Goal: Use online tool/utility: Utilize a website feature to perform a specific function

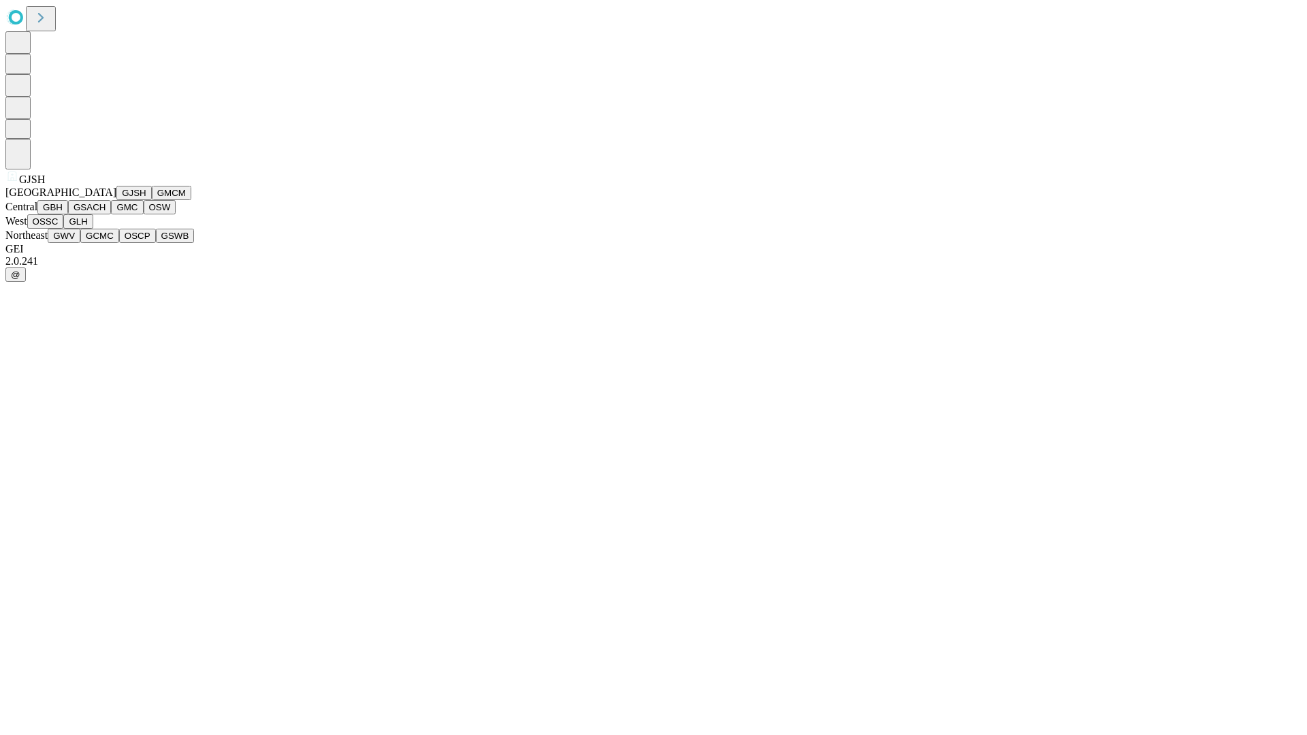
click at [116, 200] on button "GJSH" at bounding box center [133, 193] width 35 height 14
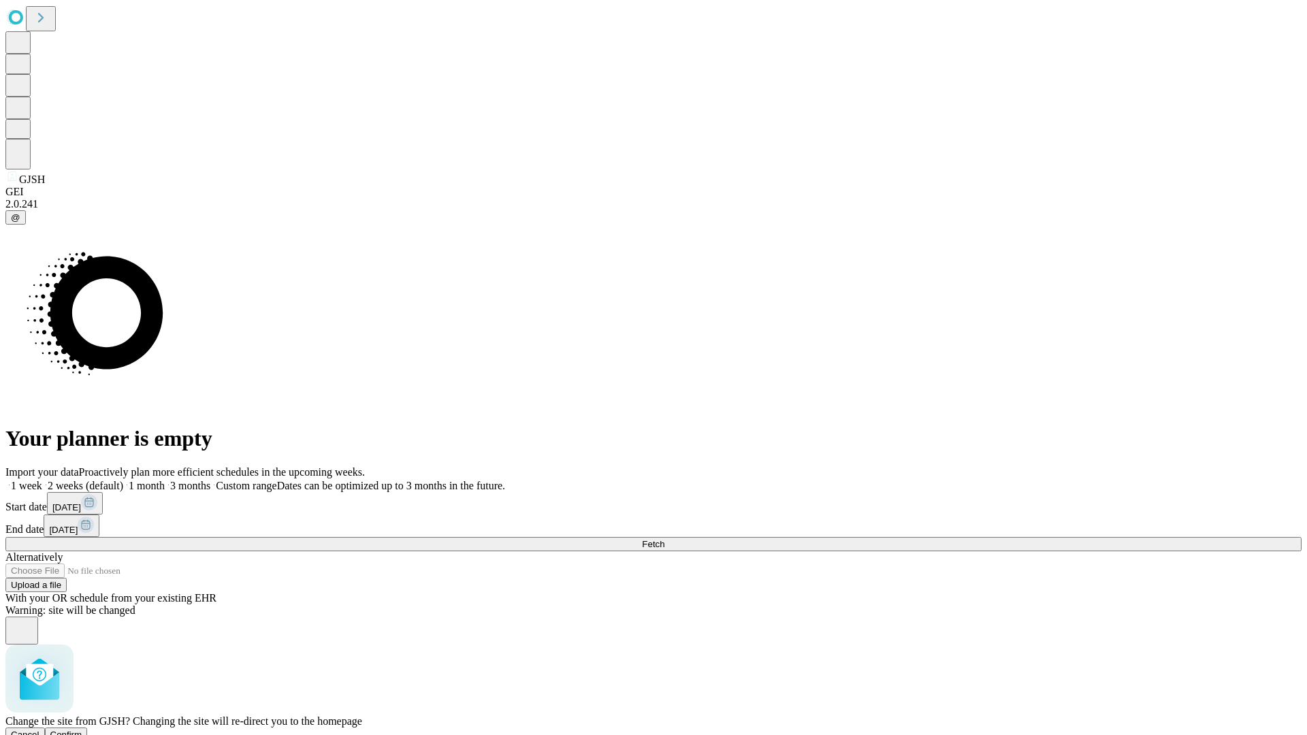
click at [82, 730] on span "Confirm" at bounding box center [66, 735] width 32 height 10
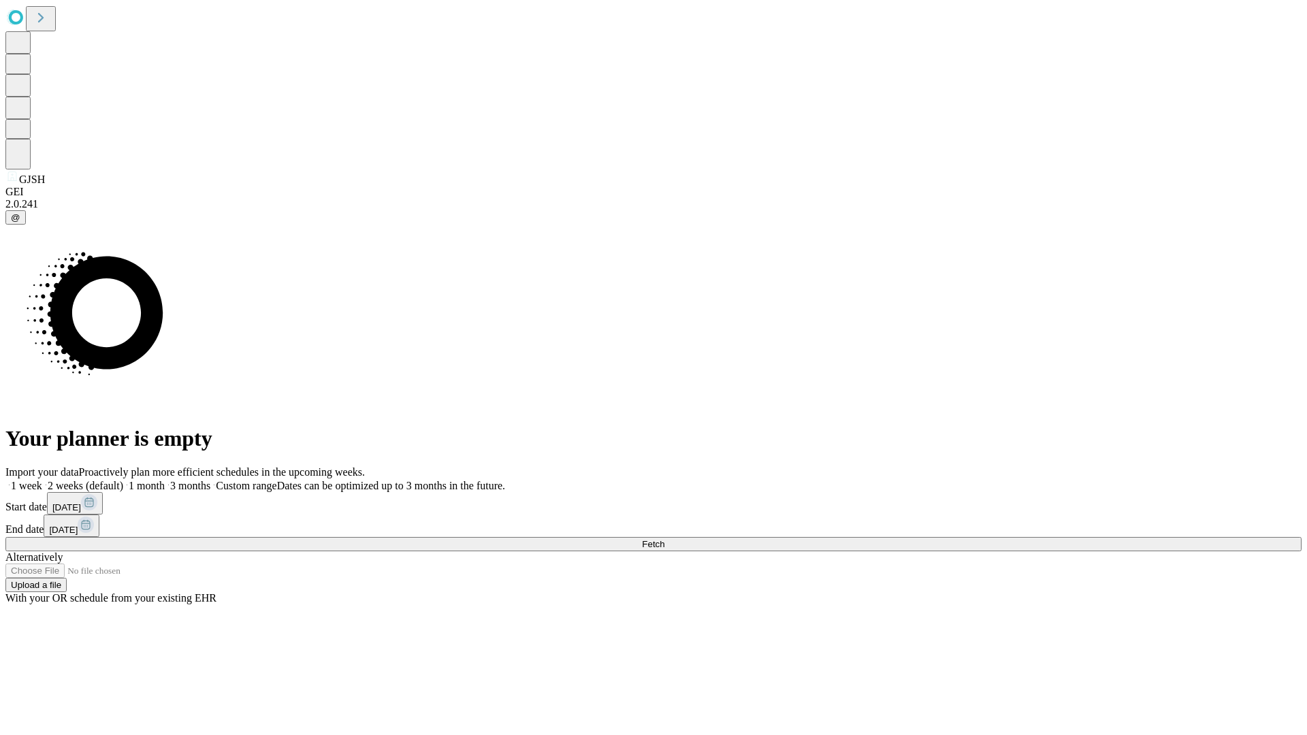
click at [42, 480] on label "1 week" at bounding box center [23, 486] width 37 height 12
click at [665, 539] on span "Fetch" at bounding box center [653, 544] width 22 height 10
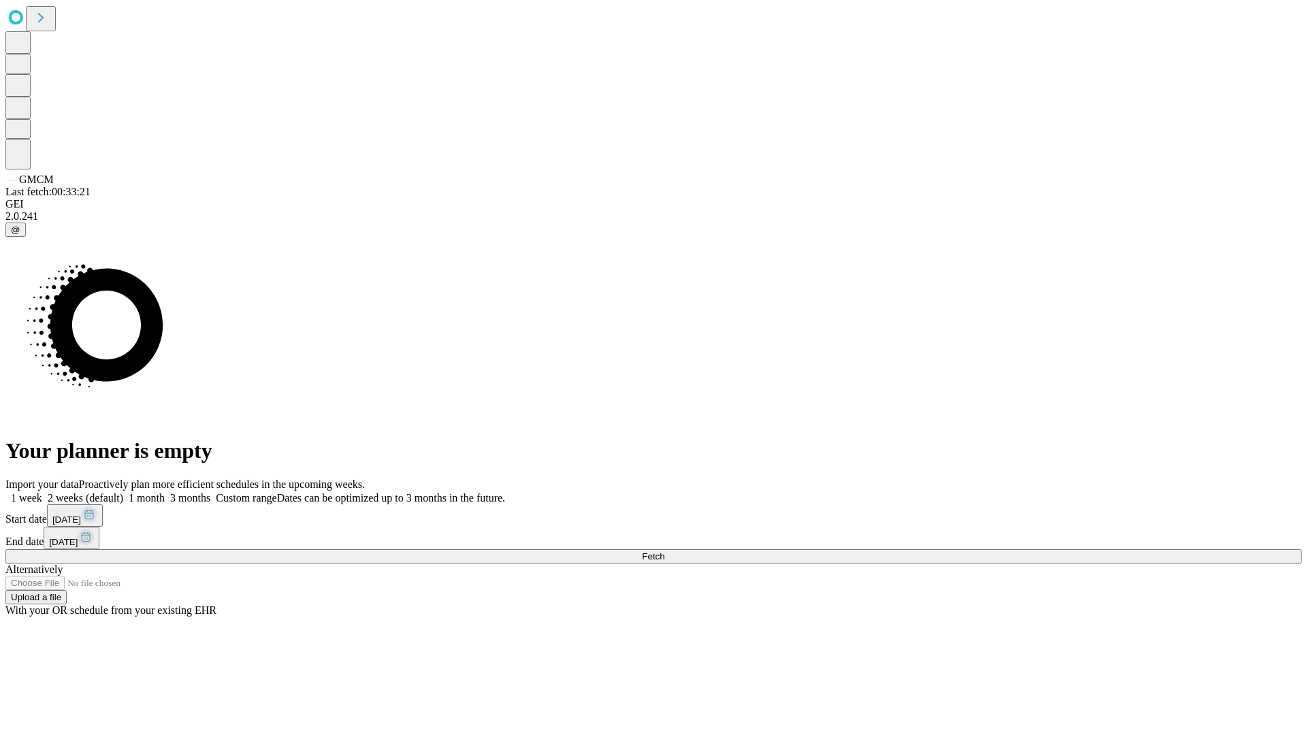
click at [665, 552] on span "Fetch" at bounding box center [653, 557] width 22 height 10
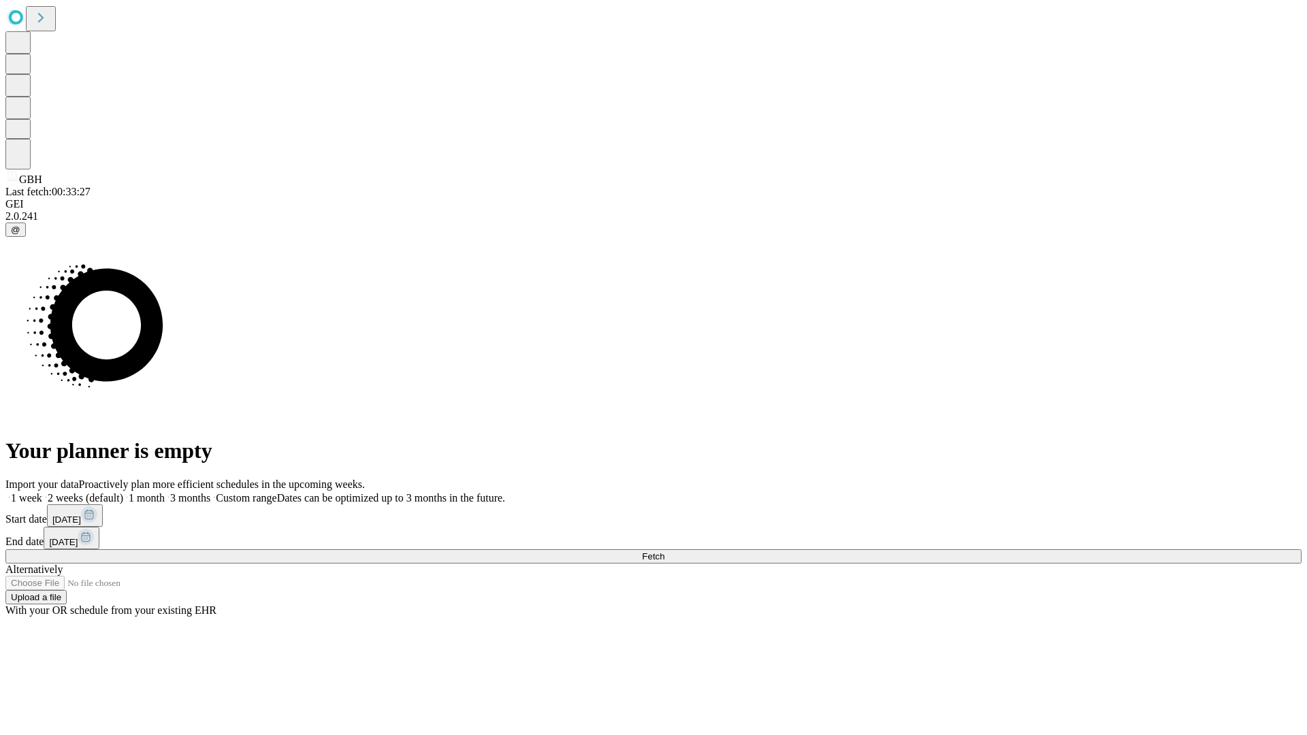
click at [42, 492] on label "1 week" at bounding box center [23, 498] width 37 height 12
click at [665, 552] on span "Fetch" at bounding box center [653, 557] width 22 height 10
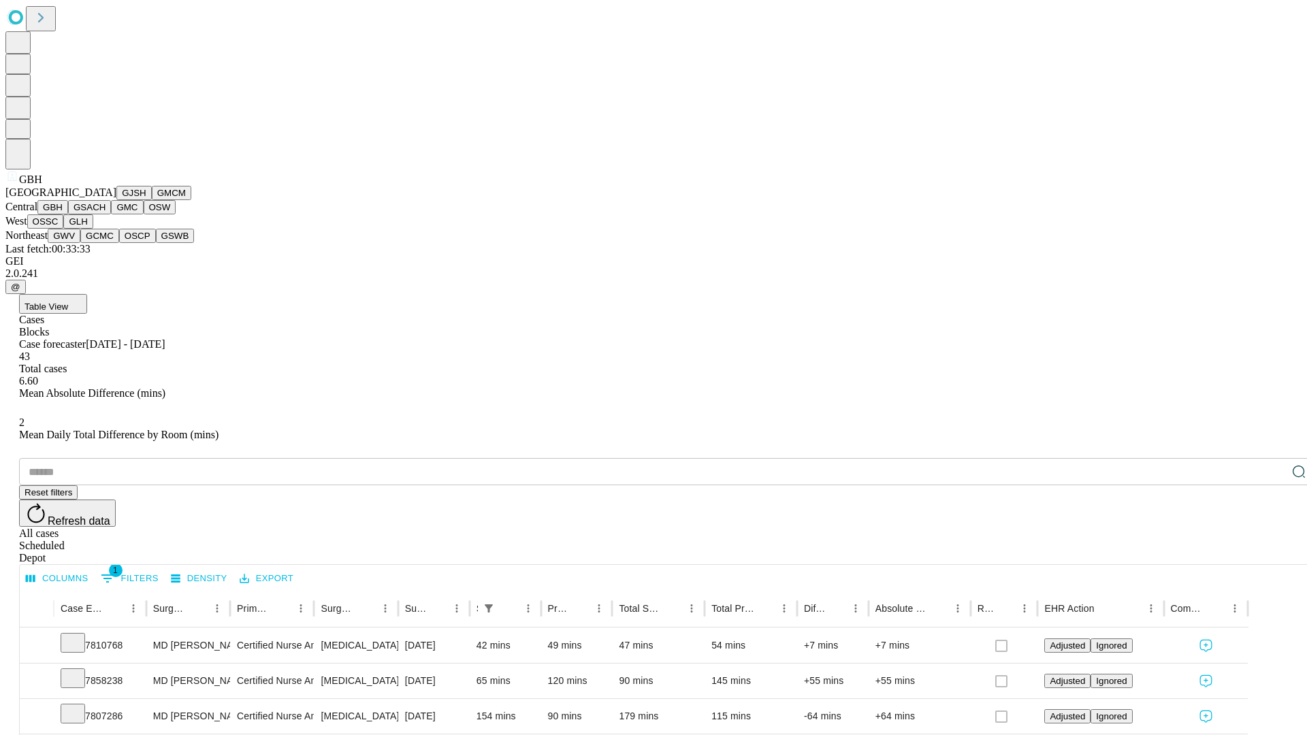
click at [106, 215] on button "GSACH" at bounding box center [89, 207] width 43 height 14
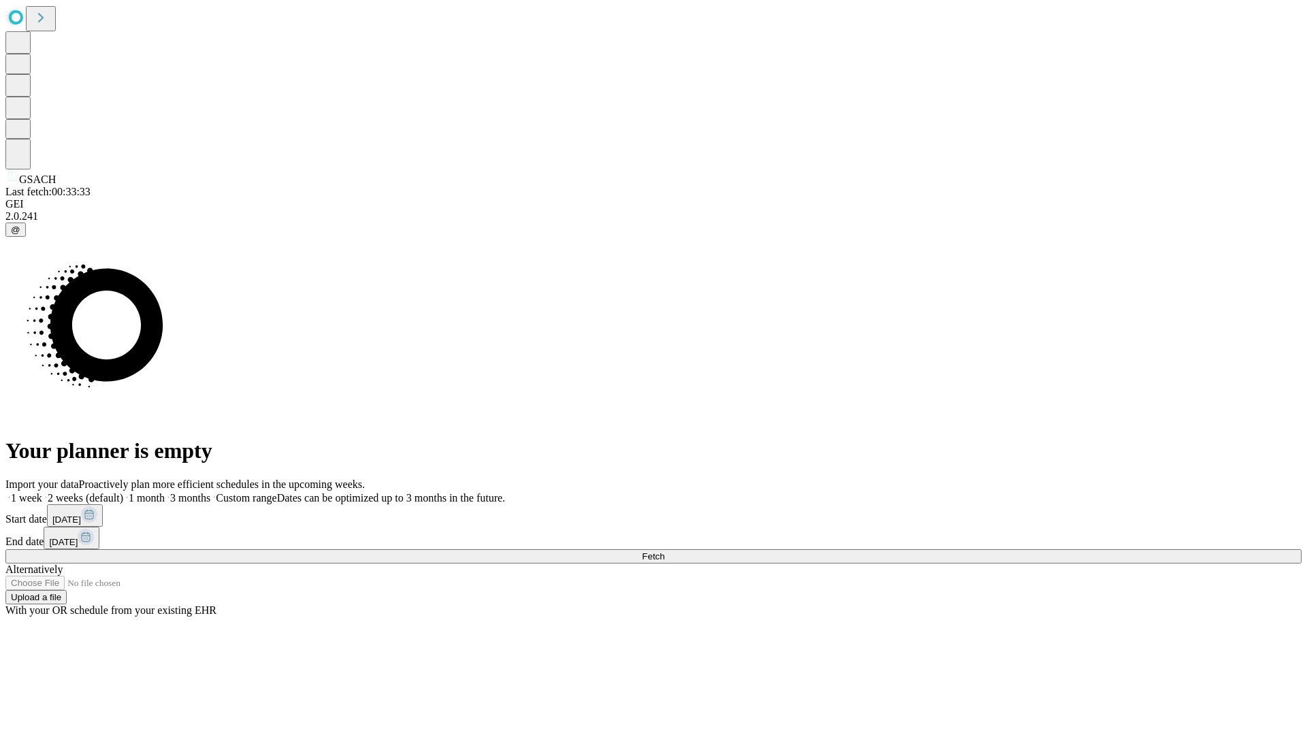
click at [42, 492] on label "1 week" at bounding box center [23, 498] width 37 height 12
click at [665, 552] on span "Fetch" at bounding box center [653, 557] width 22 height 10
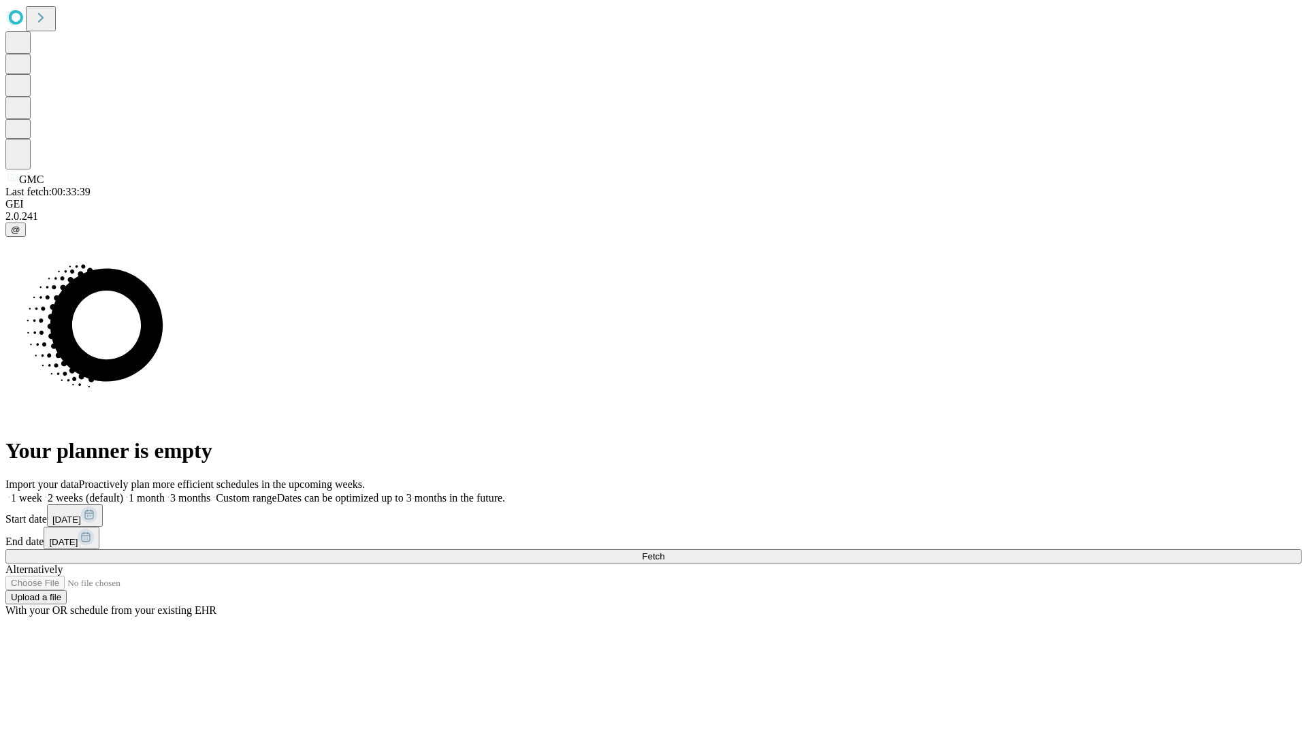
click at [42, 492] on label "1 week" at bounding box center [23, 498] width 37 height 12
click at [665, 552] on span "Fetch" at bounding box center [653, 557] width 22 height 10
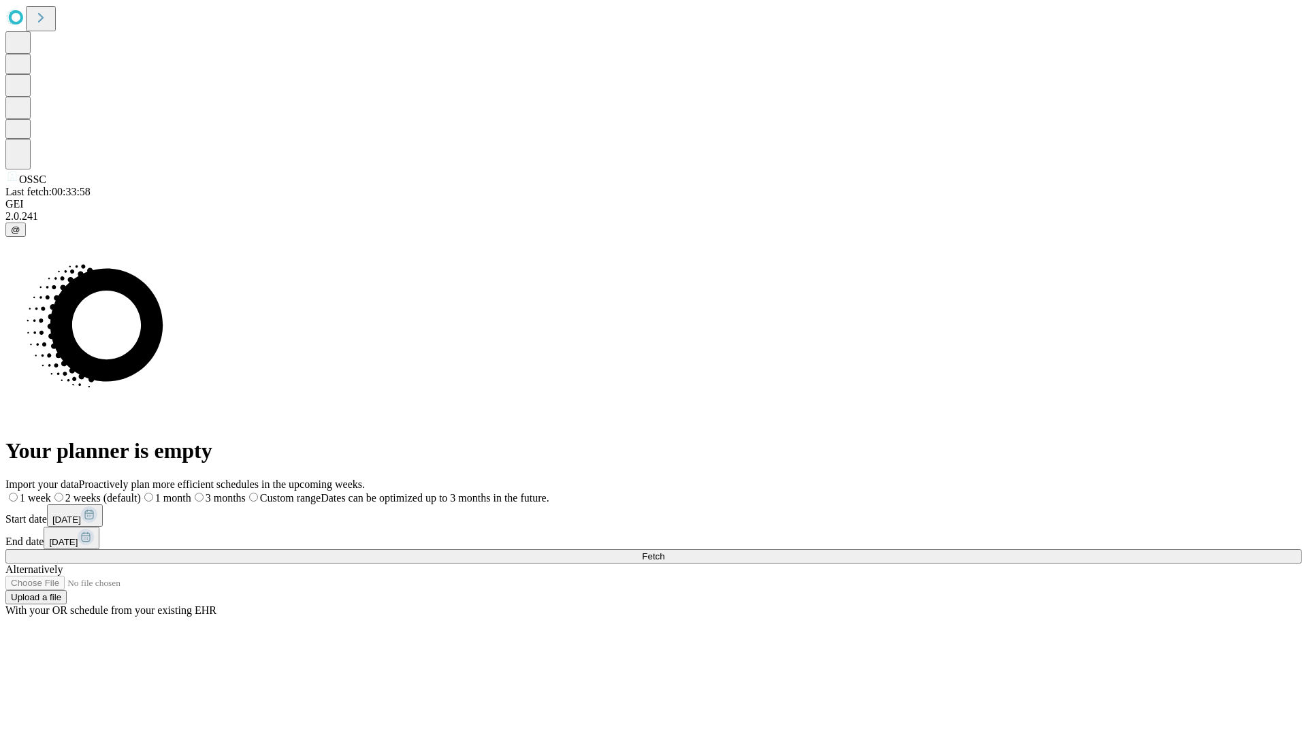
click at [51, 492] on label "1 week" at bounding box center [28, 498] width 46 height 12
click at [665, 552] on span "Fetch" at bounding box center [653, 557] width 22 height 10
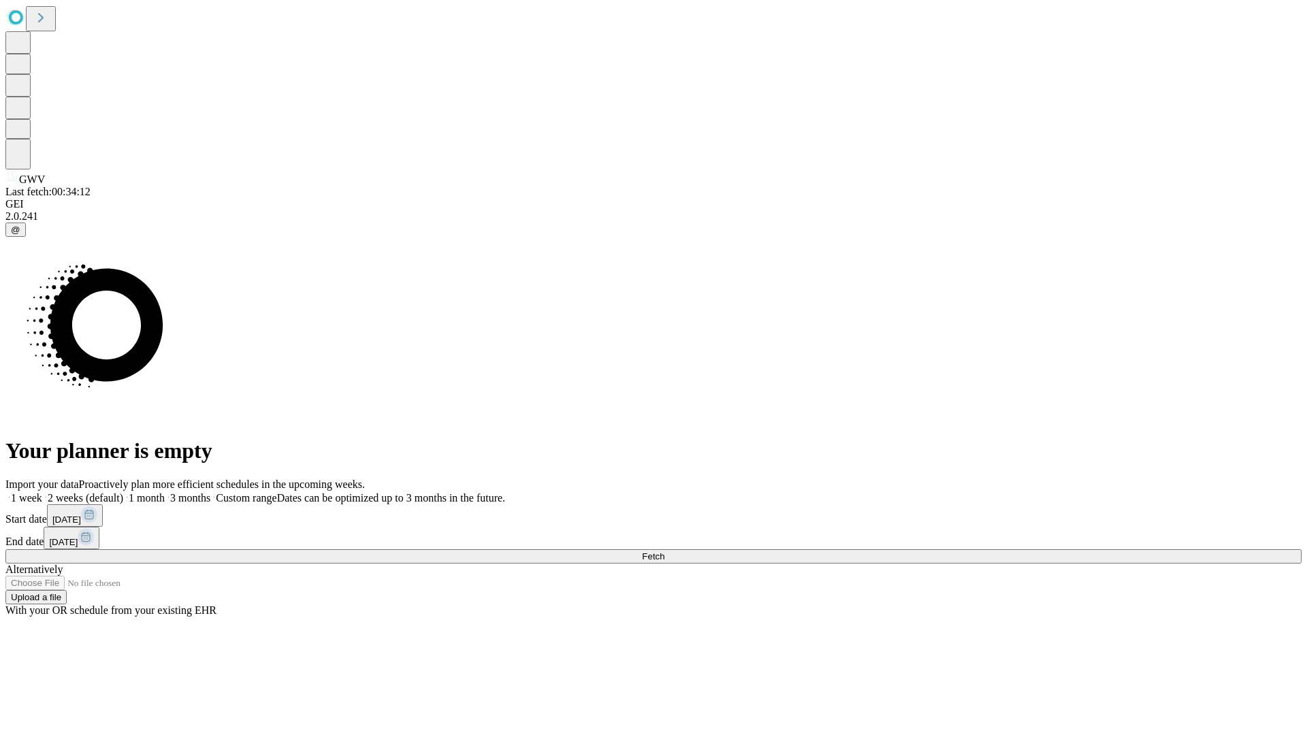
click at [42, 492] on label "1 week" at bounding box center [23, 498] width 37 height 12
click at [665, 552] on span "Fetch" at bounding box center [653, 557] width 22 height 10
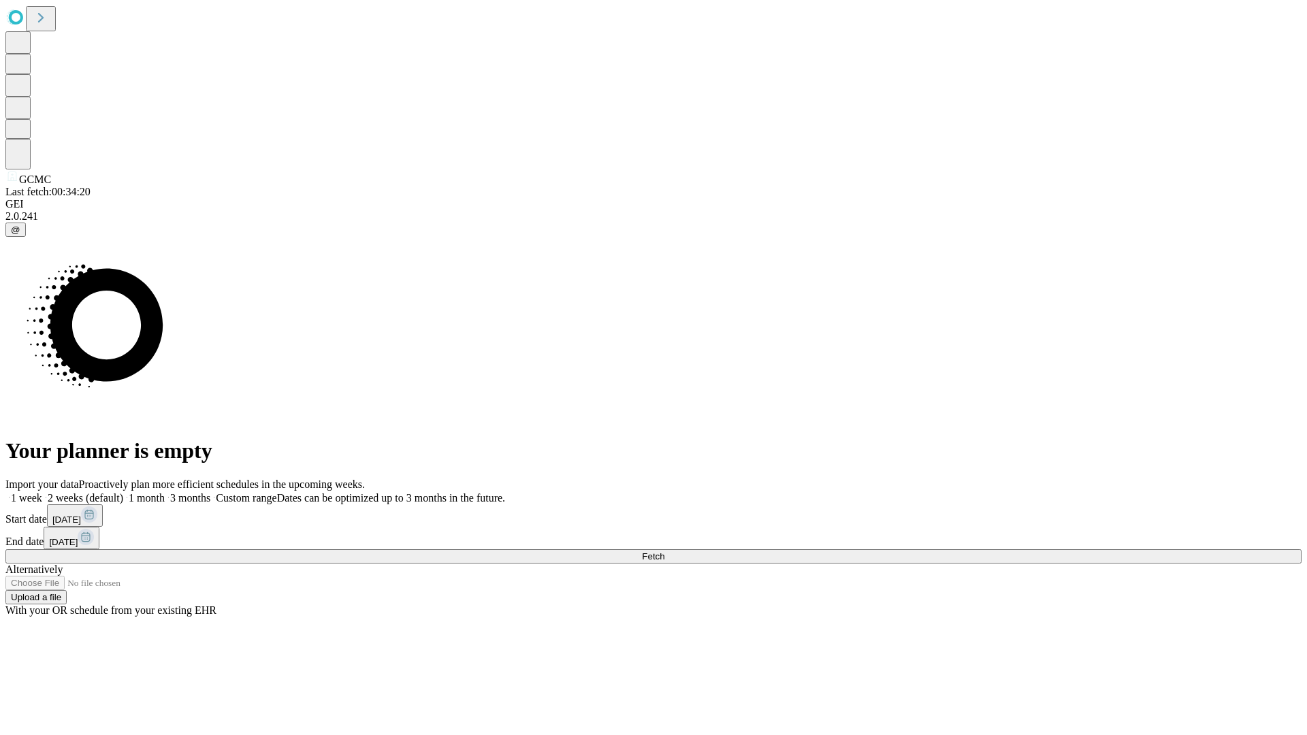
click at [42, 492] on label "1 week" at bounding box center [23, 498] width 37 height 12
click at [665, 552] on span "Fetch" at bounding box center [653, 557] width 22 height 10
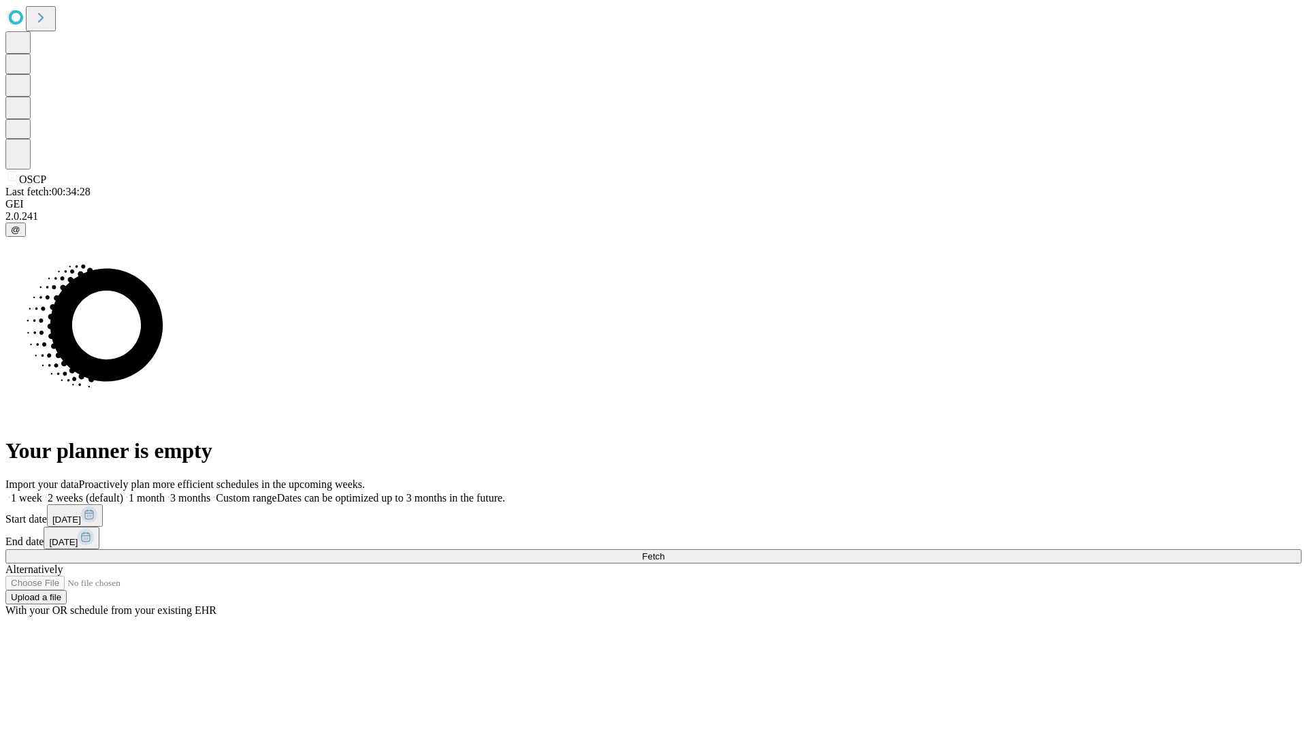
click at [42, 492] on label "1 week" at bounding box center [23, 498] width 37 height 12
click at [665, 552] on span "Fetch" at bounding box center [653, 557] width 22 height 10
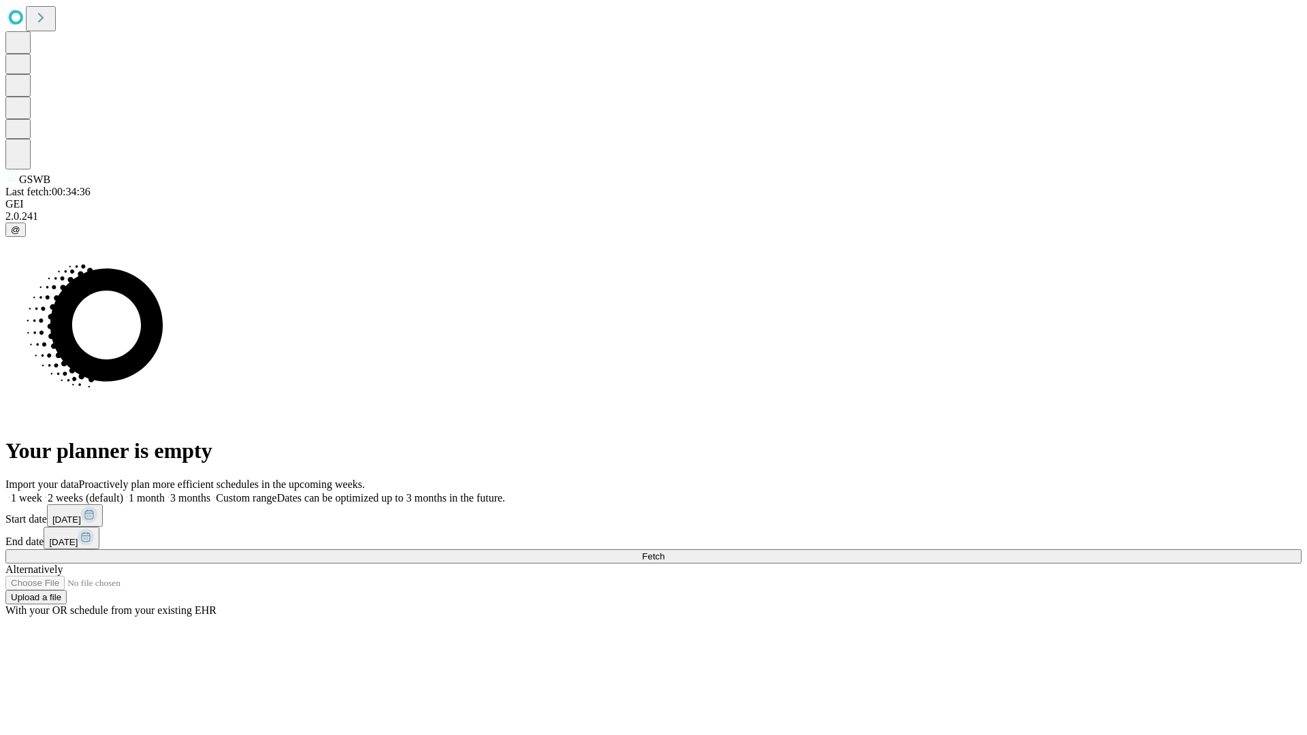
click at [42, 492] on label "1 week" at bounding box center [23, 498] width 37 height 12
click at [665, 552] on span "Fetch" at bounding box center [653, 557] width 22 height 10
